Goal: Information Seeking & Learning: Check status

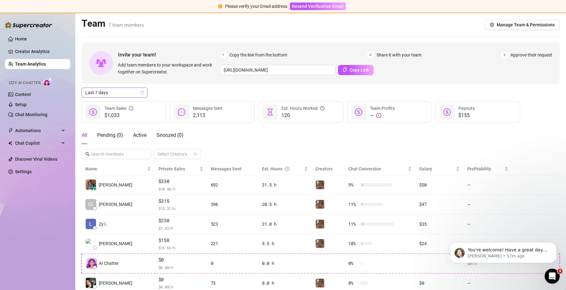
scroll to position [61, 0]
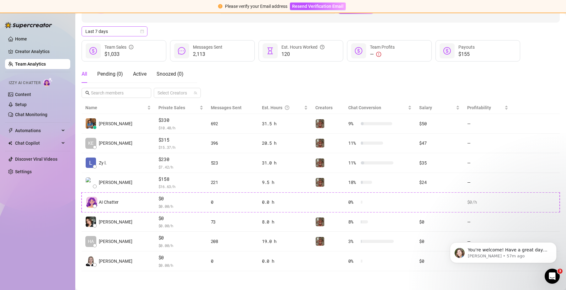
click at [143, 28] on span "Last 7 days" at bounding box center [114, 31] width 58 height 9
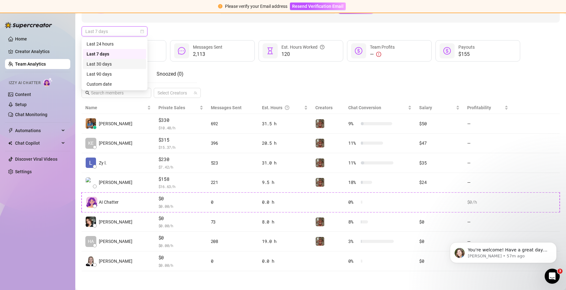
click at [96, 66] on div "Last 30 days" at bounding box center [115, 64] width 56 height 7
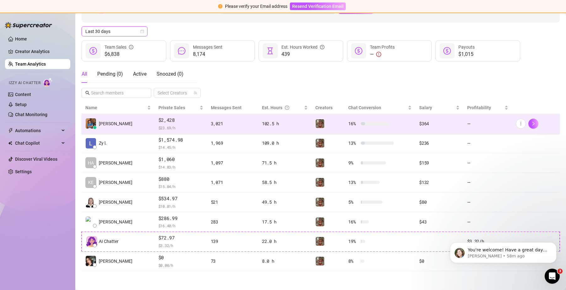
click at [475, 124] on td "—" at bounding box center [488, 124] width 49 height 20
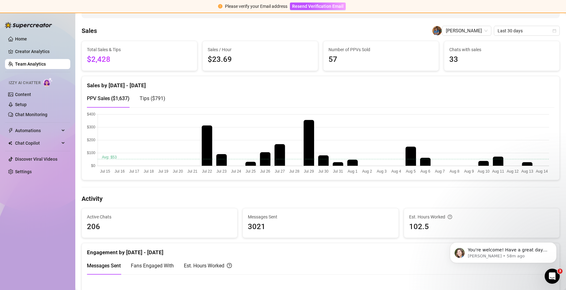
scroll to position [31, 0]
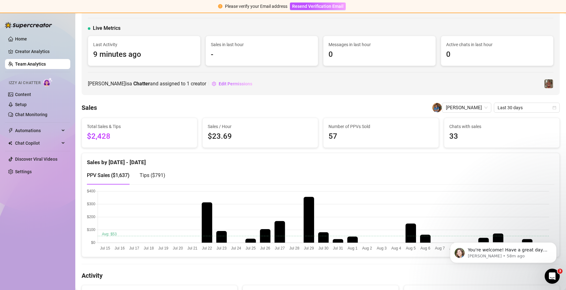
click at [46, 67] on link "Team Analytics" at bounding box center [30, 64] width 31 height 5
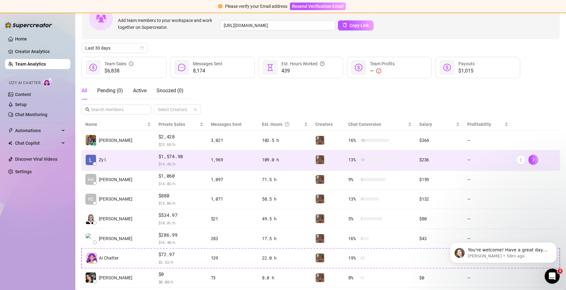
scroll to position [61, 0]
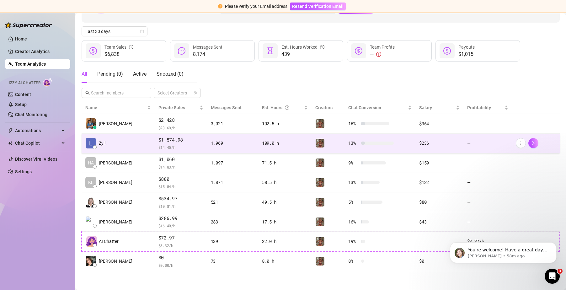
click at [237, 147] on td "1,969" at bounding box center [232, 144] width 51 height 20
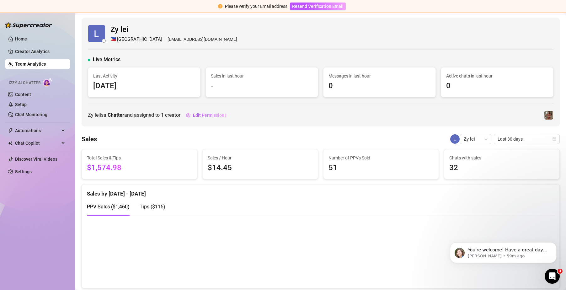
click at [24, 64] on link "Team Analytics" at bounding box center [30, 64] width 31 height 5
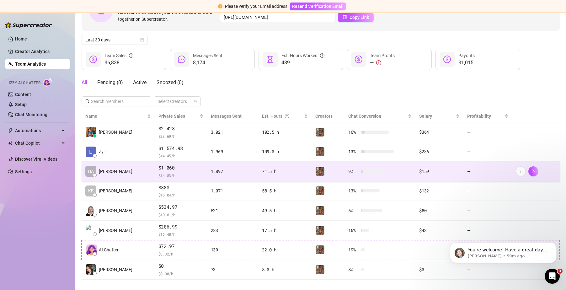
scroll to position [61, 0]
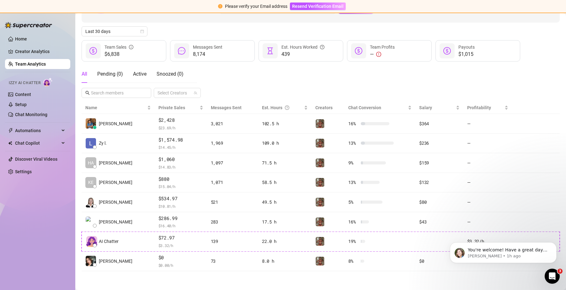
click at [31, 62] on link "Team Analytics" at bounding box center [30, 64] width 31 height 5
click at [115, 29] on span "Last 30 days" at bounding box center [114, 31] width 58 height 9
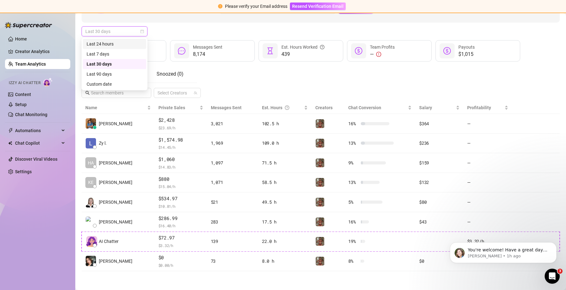
click at [113, 46] on div "Last 24 hours" at bounding box center [115, 43] width 56 height 7
